Goal: Check status: Check status

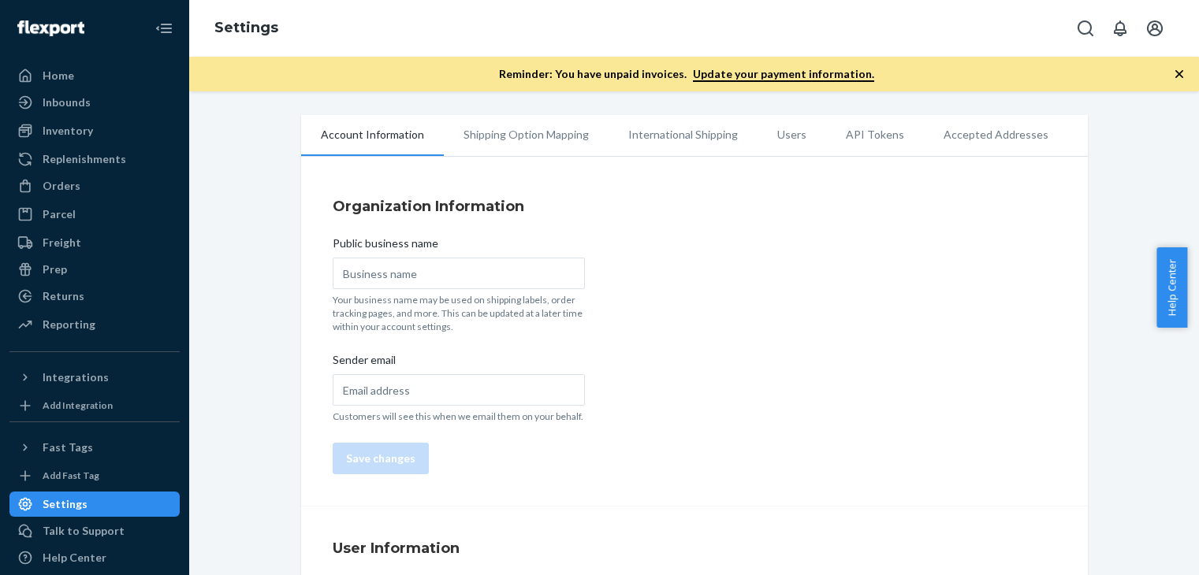
type input "Havenly Brands"
type input "[EMAIL_ADDRESS][PERSON_NAME][DOMAIN_NAME]"
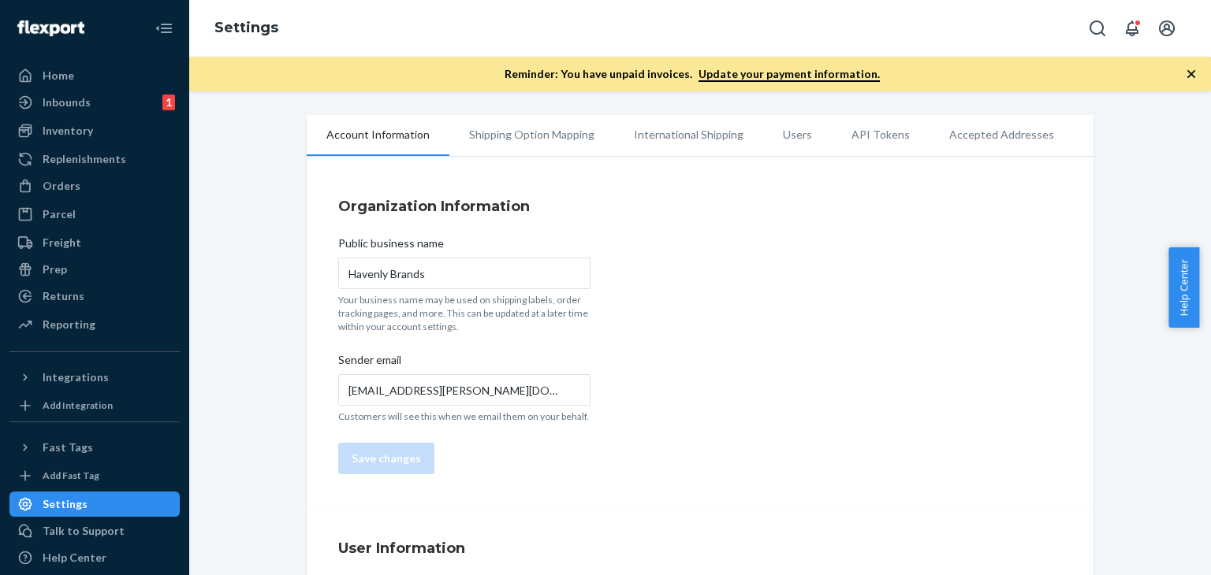
click at [1094, 303] on div "Account Information Shipping Option Mapping International Shipping Users API To…" at bounding box center [700, 436] width 810 height 642
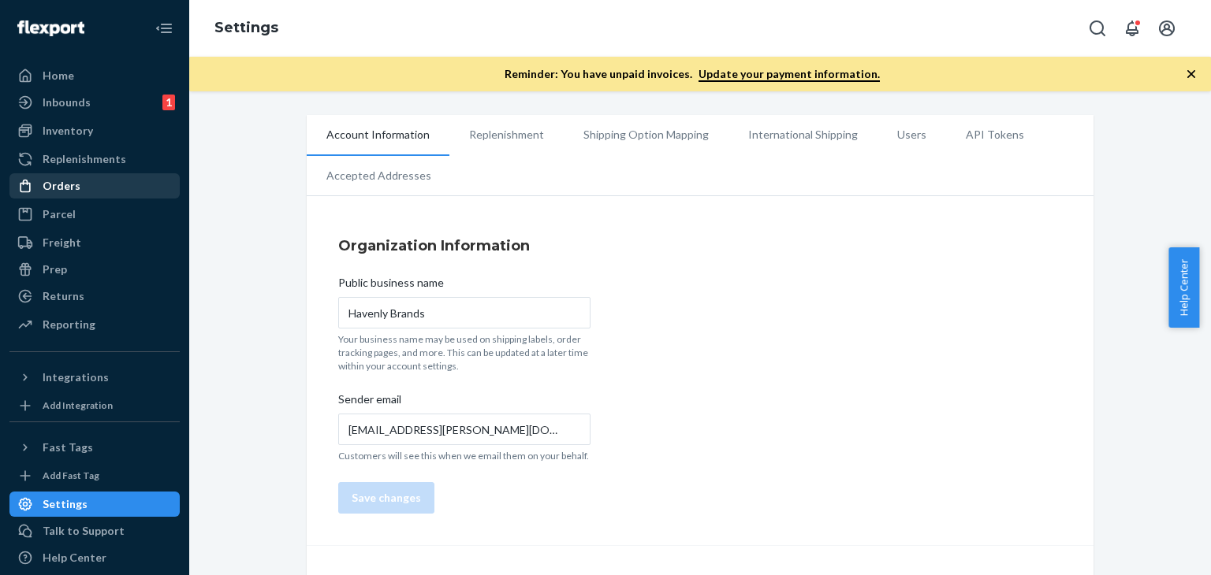
click at [83, 196] on div "Orders" at bounding box center [94, 186] width 167 height 22
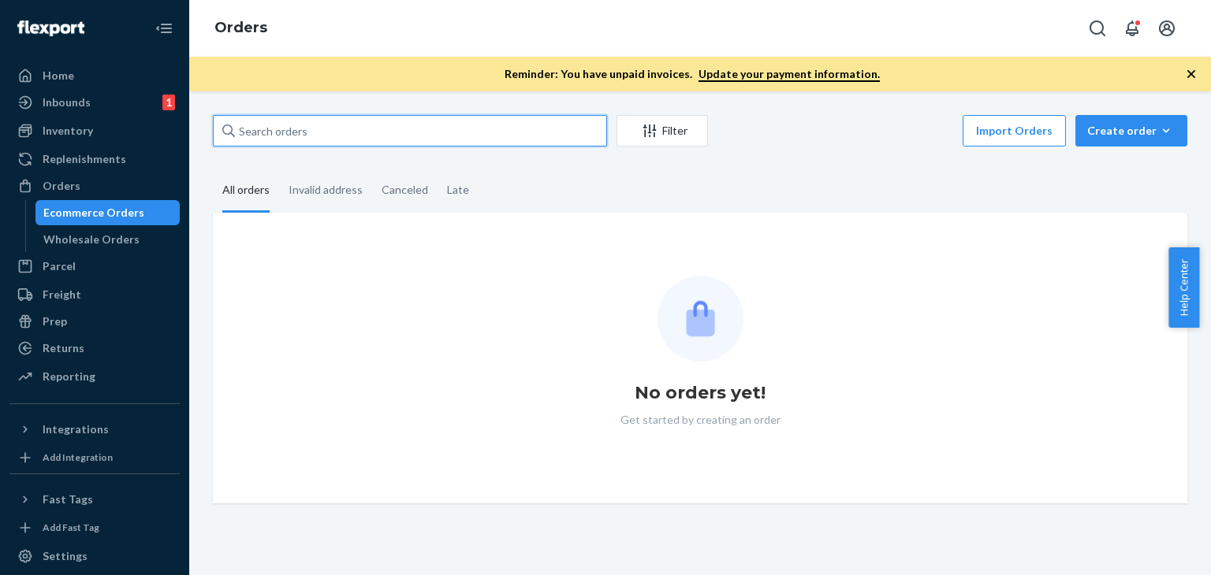
click at [303, 119] on input "text" at bounding box center [410, 131] width 394 height 32
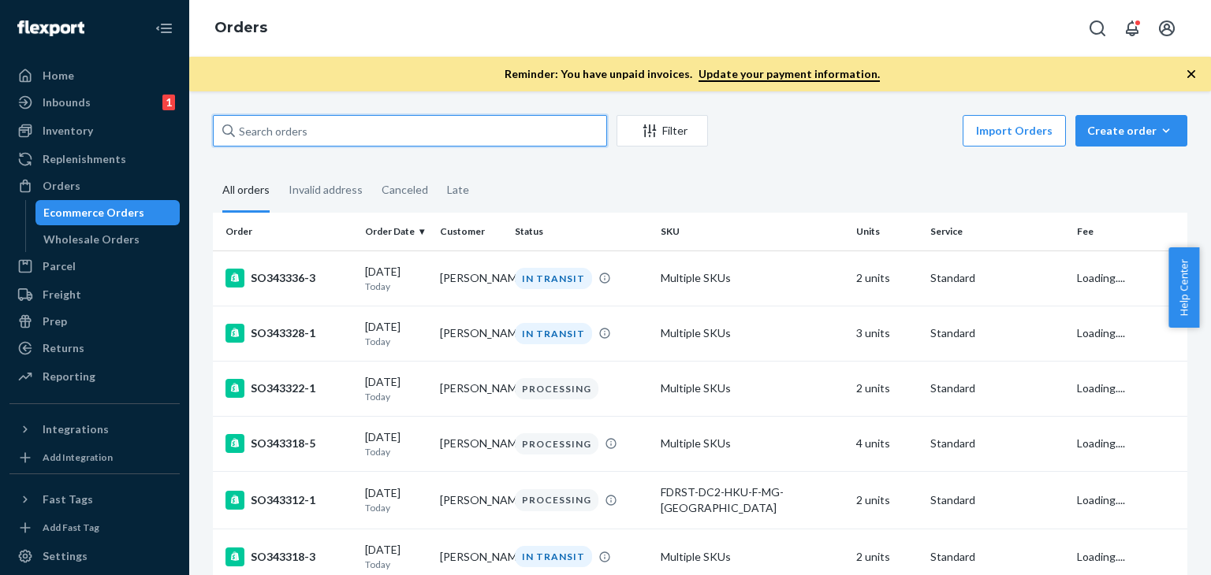
paste input "[URL][DOMAIN_NAME]"
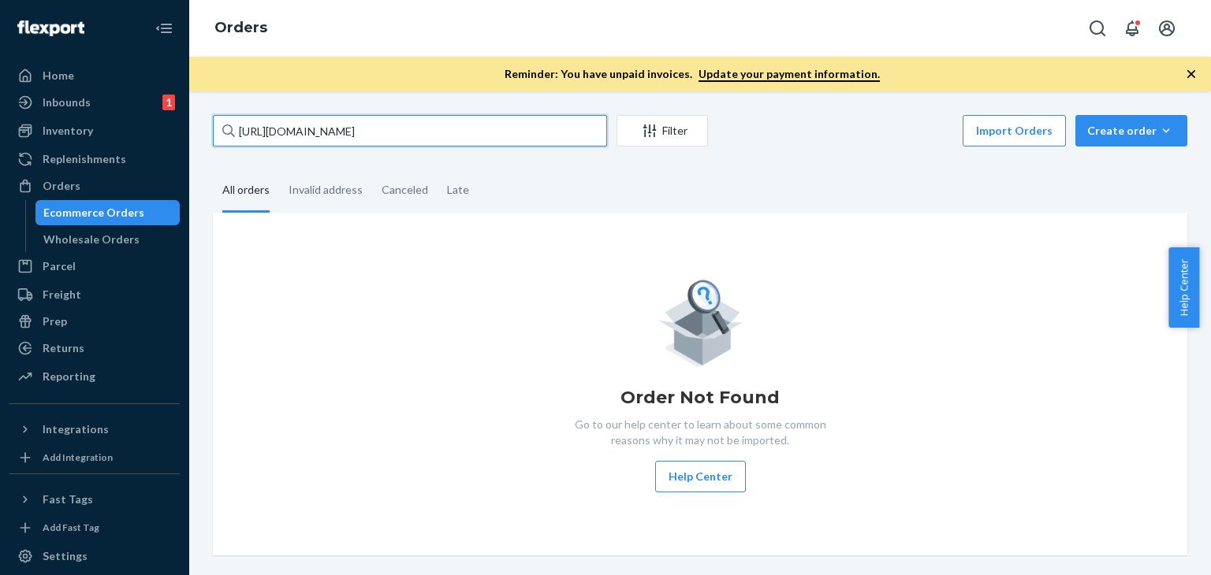
click at [324, 137] on input "[URL][DOMAIN_NAME]" at bounding box center [410, 131] width 394 height 32
paste input "136819702"
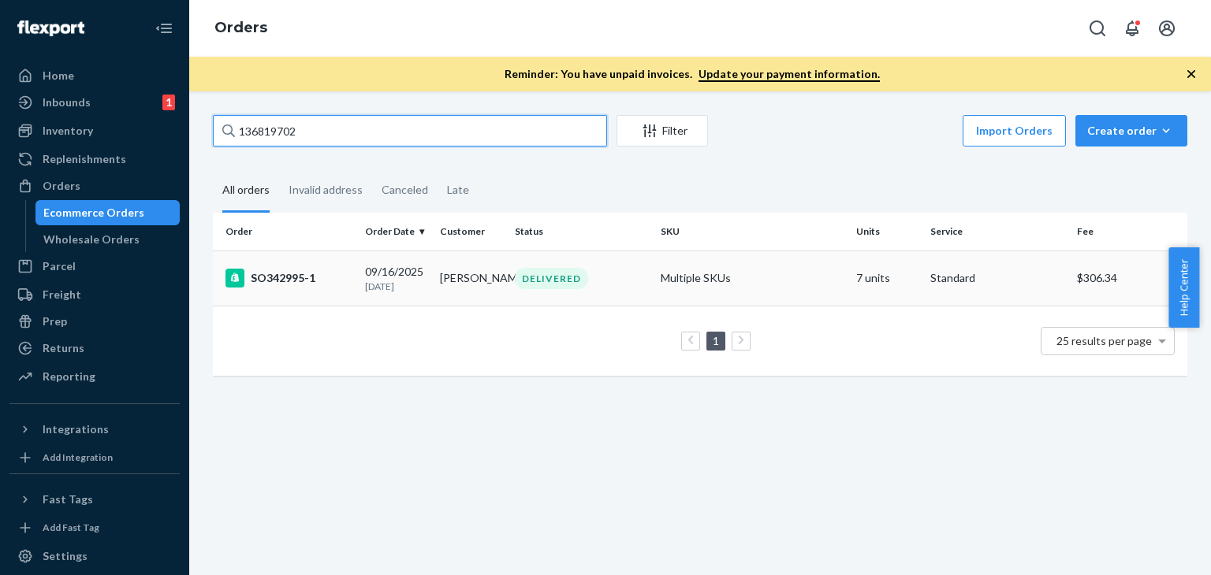
type input "136819702"
click at [288, 281] on div "SO342995-1" at bounding box center [288, 278] width 127 height 19
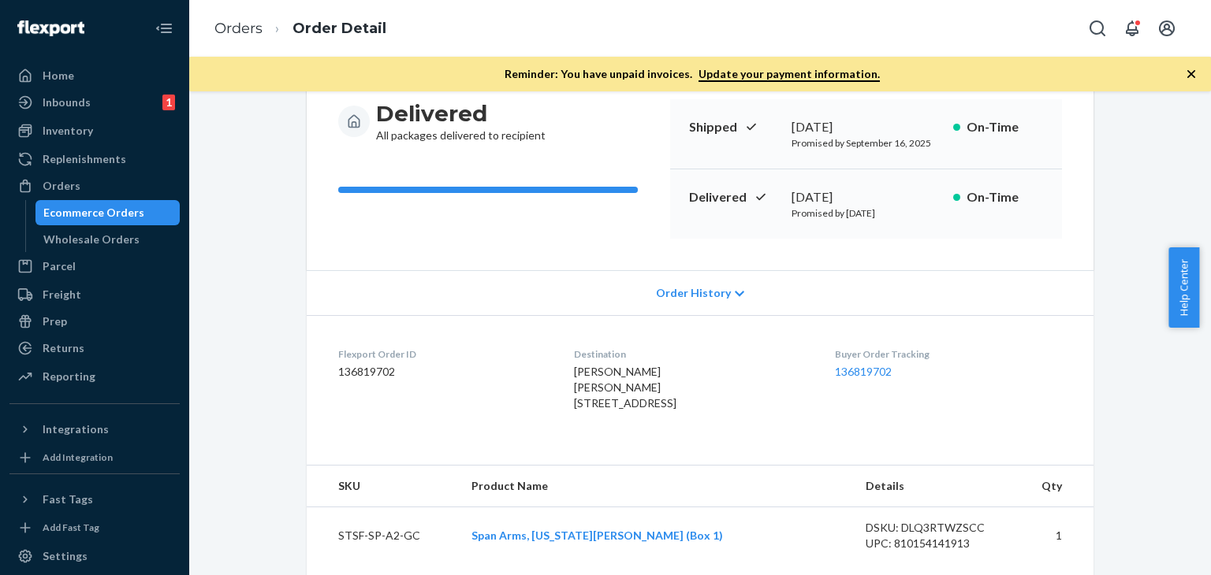
scroll to position [158, 0]
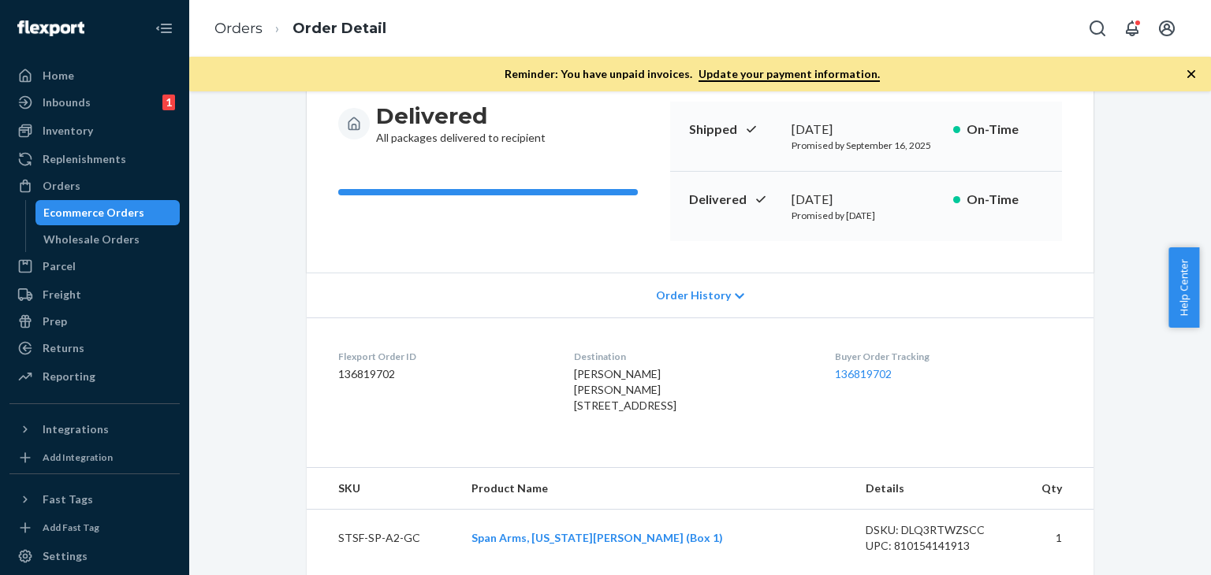
click at [735, 296] on icon at bounding box center [739, 296] width 9 height 11
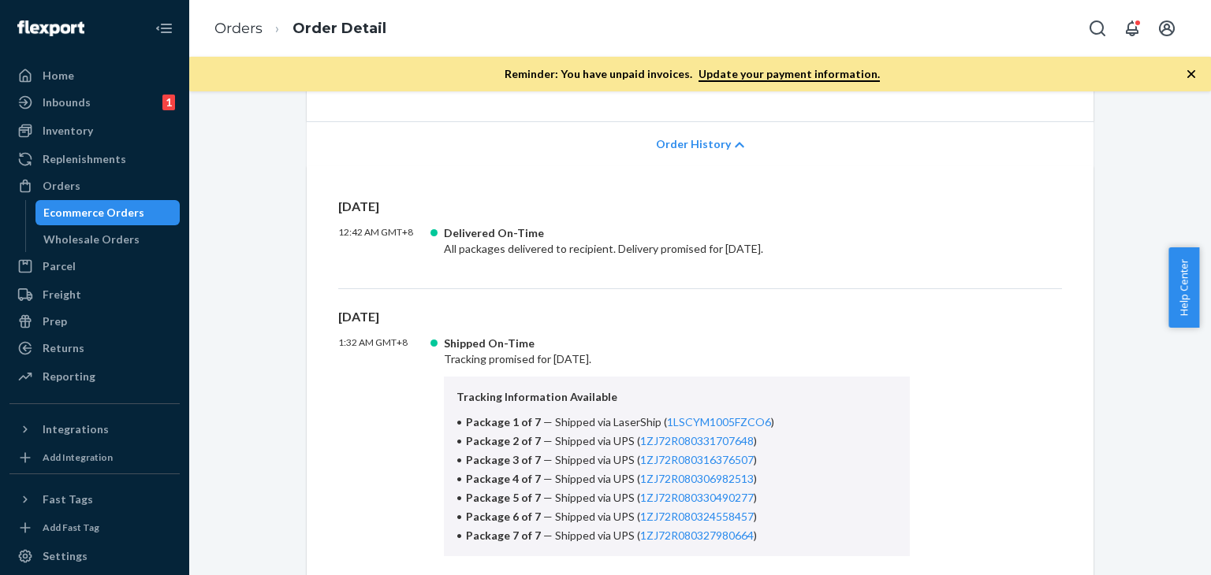
scroll to position [394, 0]
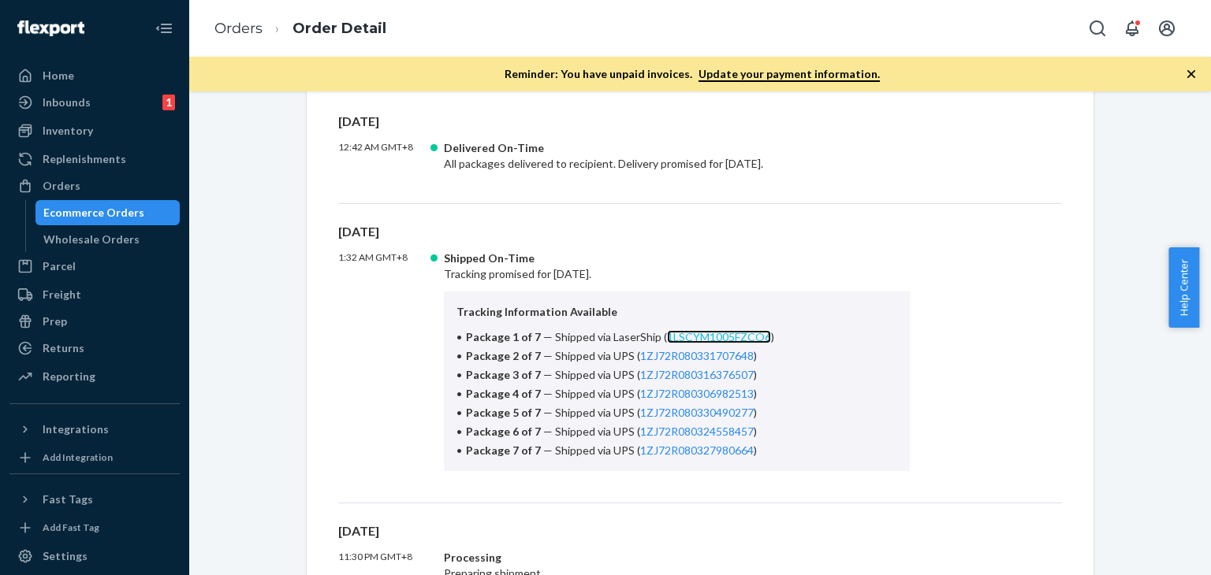
click at [687, 335] on link "1LSCYM1005FZCO6" at bounding box center [719, 336] width 104 height 13
click at [986, 225] on p "[DATE]" at bounding box center [700, 232] width 724 height 18
copy span "( 1ZJ72R080327980664 )"
drag, startPoint x: 763, startPoint y: 452, endPoint x: 621, endPoint y: 455, distance: 141.9
click at [621, 455] on li "Package 7 of 7 — Shipped via UPS ( 1ZJ72R080327980664 )" at bounding box center [676, 451] width 441 height 16
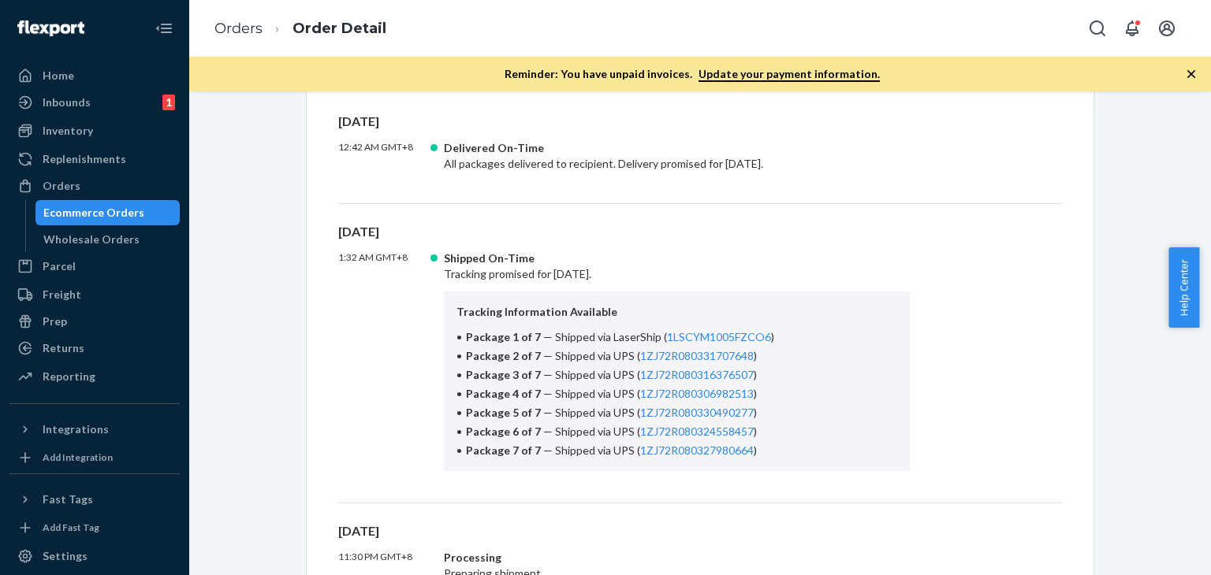
click at [971, 363] on div "1:32 AM GMT+8 Shipped On-Time Tracking promised for [DATE]. Tracking Informatio…" at bounding box center [700, 361] width 724 height 221
copy span "( 1ZJ72R080324558457 )"
drag, startPoint x: 751, startPoint y: 427, endPoint x: 676, endPoint y: 482, distance: 93.2
click at [622, 429] on li "Package 6 of 7 — Shipped via UPS ( 1ZJ72R080324558457 )" at bounding box center [676, 432] width 441 height 16
click at [1012, 346] on div "1:32 AM GMT+8 Shipped On-Time Tracking promised for [DATE]. Tracking Informatio…" at bounding box center [700, 361] width 724 height 221
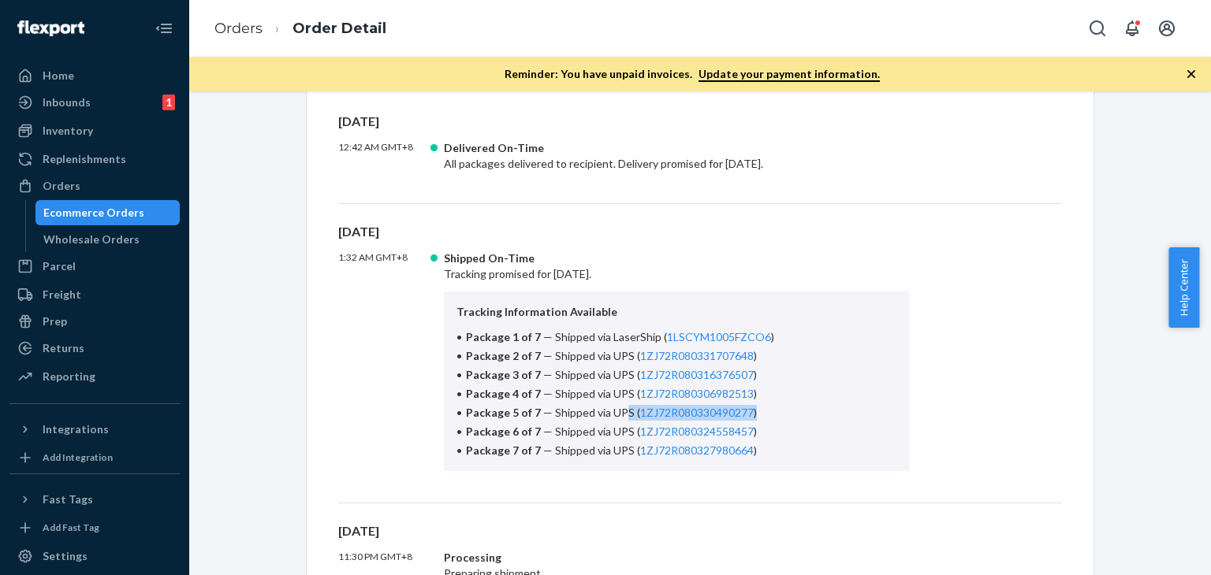
drag, startPoint x: 757, startPoint y: 412, endPoint x: 618, endPoint y: 411, distance: 138.7
click at [618, 411] on li "Package 5 of 7 — Shipped via UPS ( 1ZJ72R080330490277 )" at bounding box center [676, 413] width 441 height 16
copy span "S ( 1ZJ72R080330490277 )"
click at [1031, 370] on div "1:32 AM GMT+8 Shipped On-Time Tracking promised for [DATE]. Tracking Informatio…" at bounding box center [700, 361] width 724 height 221
copy span "( 1ZJ72R080306982513 )"
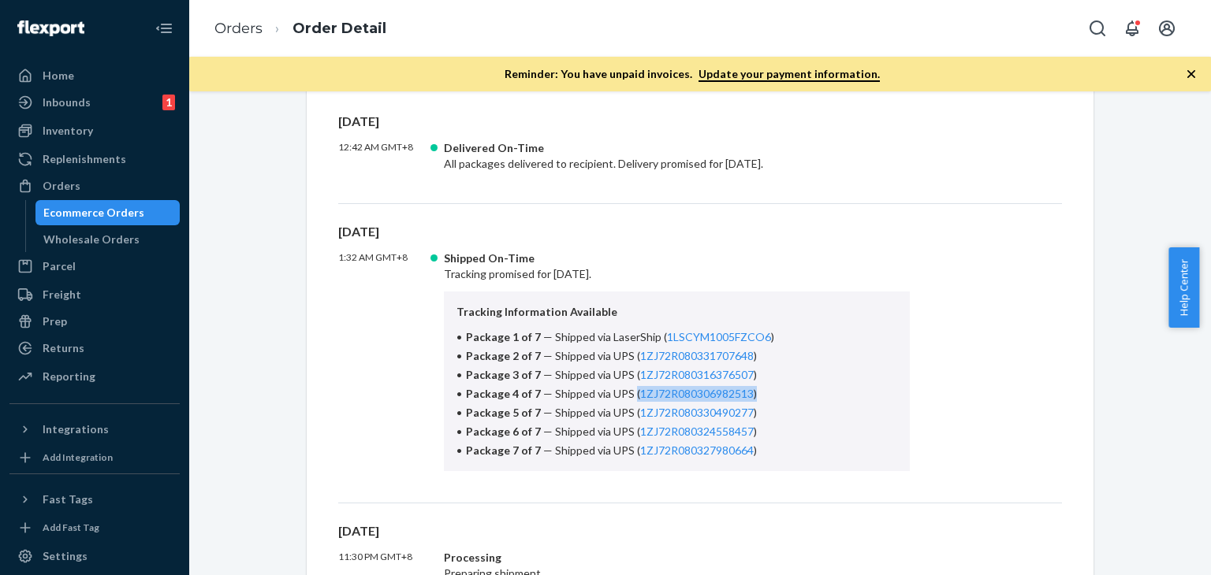
drag, startPoint x: 757, startPoint y: 389, endPoint x: 624, endPoint y: 390, distance: 133.2
click at [624, 390] on li "Package 4 of 7 — Shipped via UPS ( 1ZJ72R080306982513 )" at bounding box center [676, 394] width 441 height 16
click at [1031, 415] on div "1:32 AM GMT+8 Shipped On-Time Tracking promised for [DATE]. Tracking Informatio…" at bounding box center [700, 361] width 724 height 221
copy span "( 1ZJ72R080316376507 )"
drag, startPoint x: 757, startPoint y: 371, endPoint x: 624, endPoint y: 373, distance: 133.2
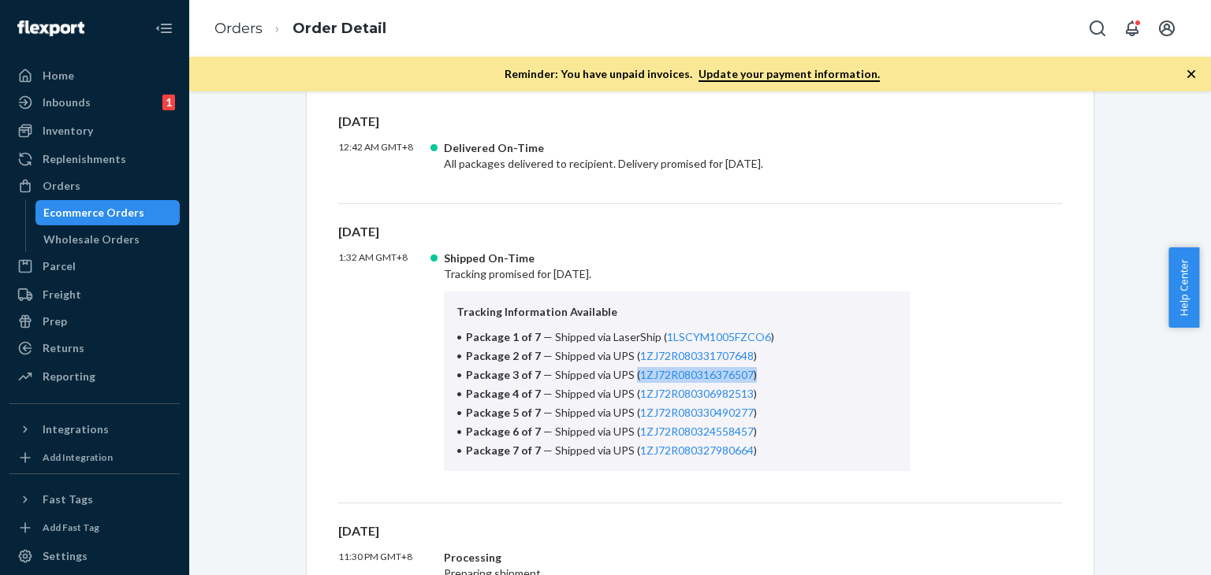
click at [624, 373] on li "Package 3 of 7 — Shipped via UPS ( 1ZJ72R080316376507 )" at bounding box center [676, 375] width 441 height 16
click at [1024, 407] on div "1:32 AM GMT+8 Shipped On-Time Tracking promised for [DATE]. Tracking Informatio…" at bounding box center [700, 361] width 724 height 221
copy span "( 1ZJ72R080331707648 )"
drag, startPoint x: 752, startPoint y: 352, endPoint x: 626, endPoint y: 359, distance: 126.4
click at [626, 359] on li "Package 2 of 7 — Shipped via UPS ( 1ZJ72R080331707648 )" at bounding box center [676, 356] width 441 height 16
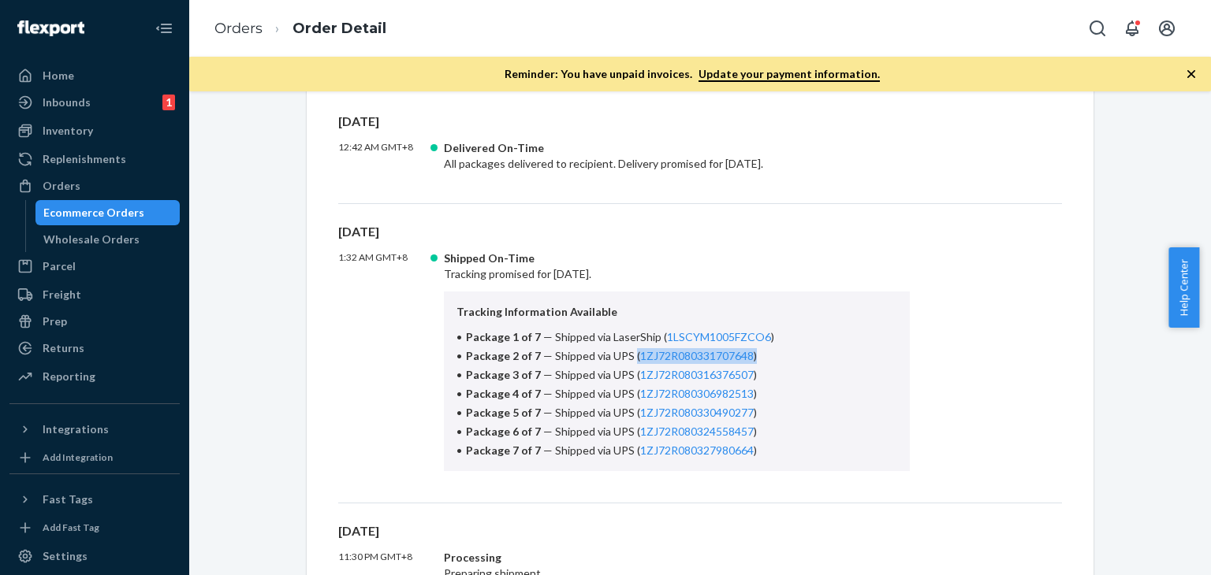
click at [1015, 354] on div "1:32 AM GMT+8 Shipped On-Time Tracking promised for [DATE]. Tracking Informatio…" at bounding box center [700, 361] width 724 height 221
drag, startPoint x: 778, startPoint y: 335, endPoint x: 651, endPoint y: 334, distance: 126.9
click at [651, 334] on li "Package 1 of 7 — Shipped via LaserShip ( 1LSCYM1005FZCO6 )" at bounding box center [676, 337] width 441 height 16
copy span "( 1LSCYM1005FZCO6 )"
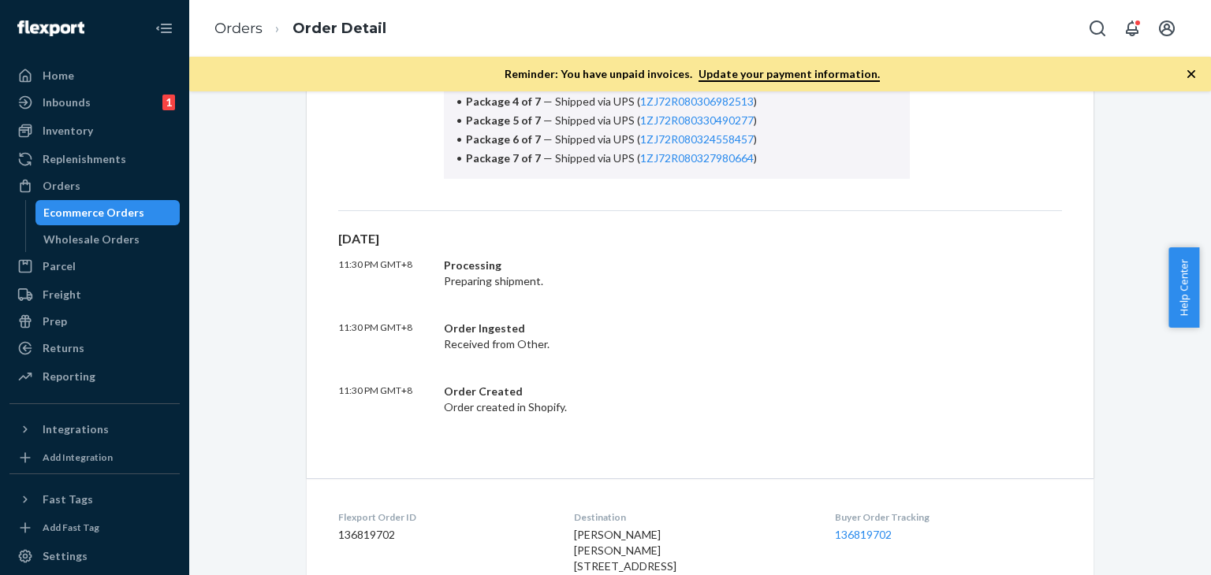
scroll to position [788, 0]
